Goal: Transaction & Acquisition: Book appointment/travel/reservation

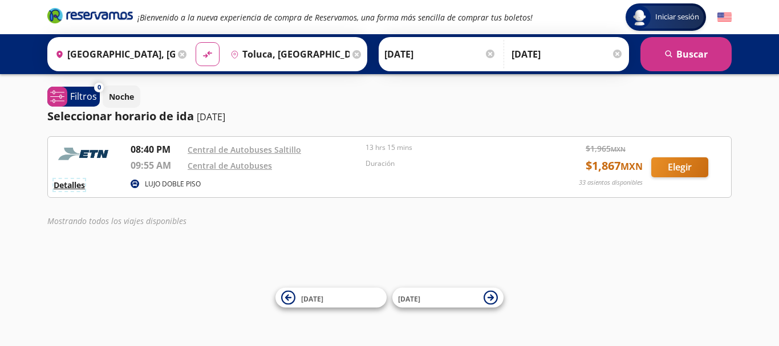
click at [61, 188] on button "Detalles" at bounding box center [69, 185] width 31 height 12
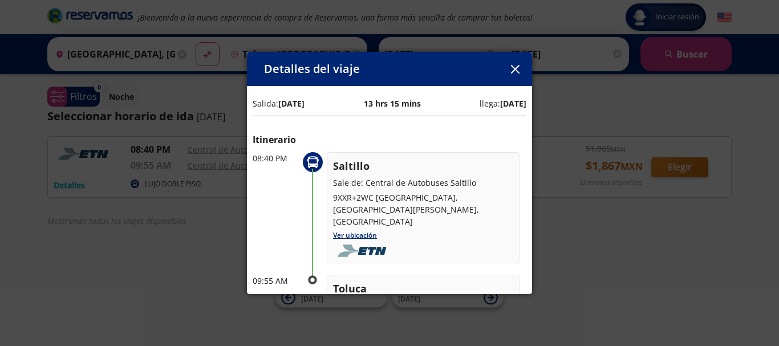
click at [515, 67] on icon "button" at bounding box center [515, 69] width 9 height 9
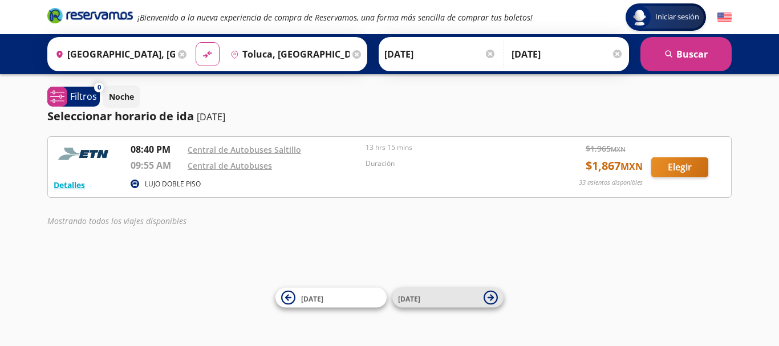
click at [489, 300] on icon at bounding box center [490, 298] width 14 height 14
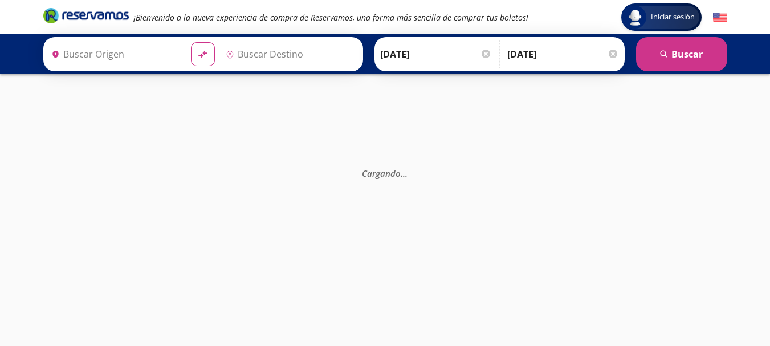
type input "[GEOGRAPHIC_DATA], [GEOGRAPHIC_DATA]"
type input "Toluca, [GEOGRAPHIC_DATA]"
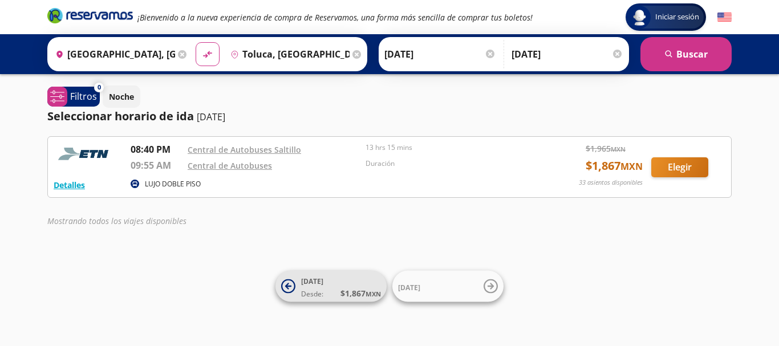
click at [288, 287] on icon at bounding box center [288, 286] width 6 height 6
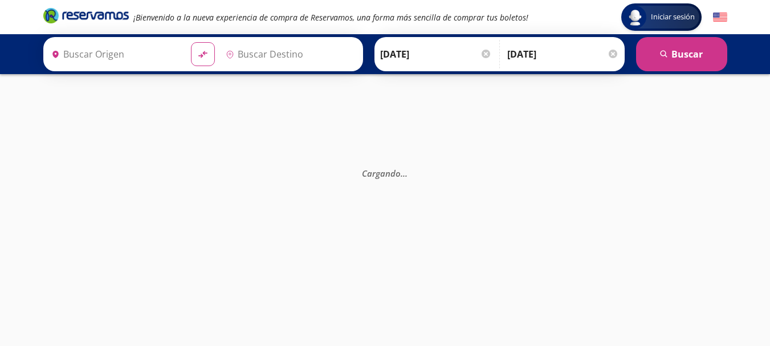
type input "[GEOGRAPHIC_DATA], [GEOGRAPHIC_DATA]"
type input "Toluca, [GEOGRAPHIC_DATA]"
